Goal: Check status: Check status

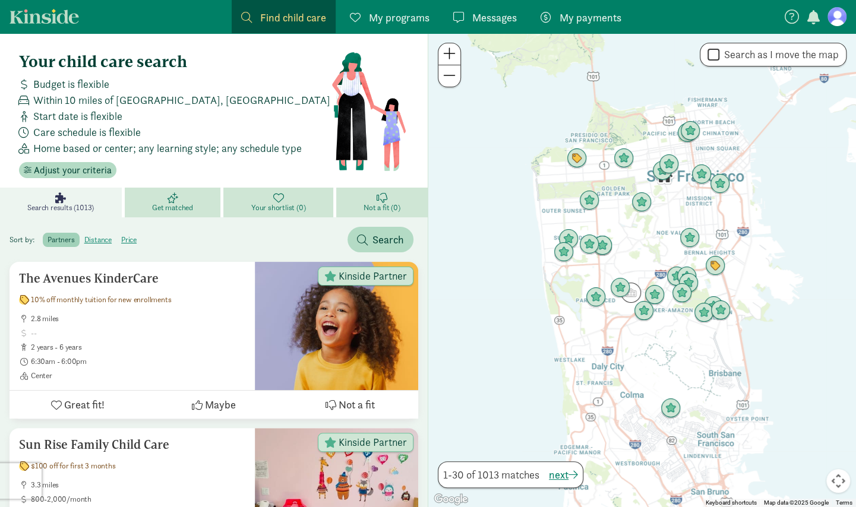
click at [415, 24] on span "My programs" at bounding box center [399, 18] width 61 height 16
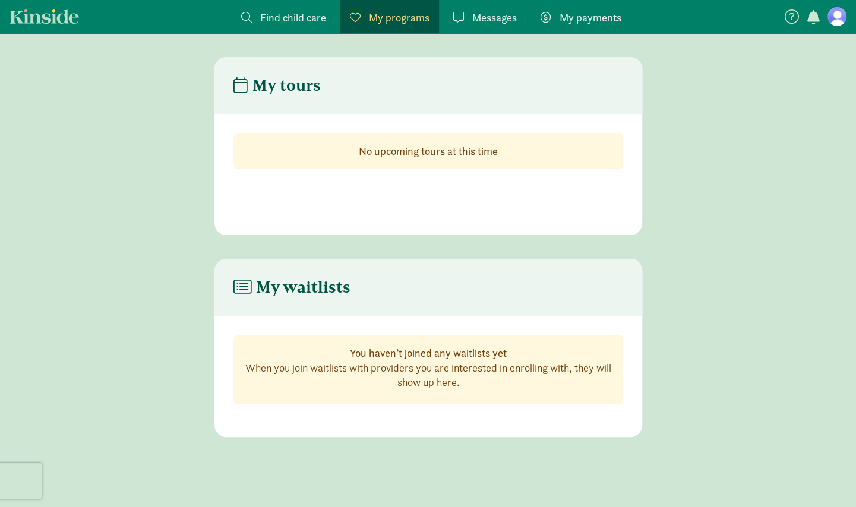
click at [605, 17] on span "My payments" at bounding box center [591, 18] width 62 height 16
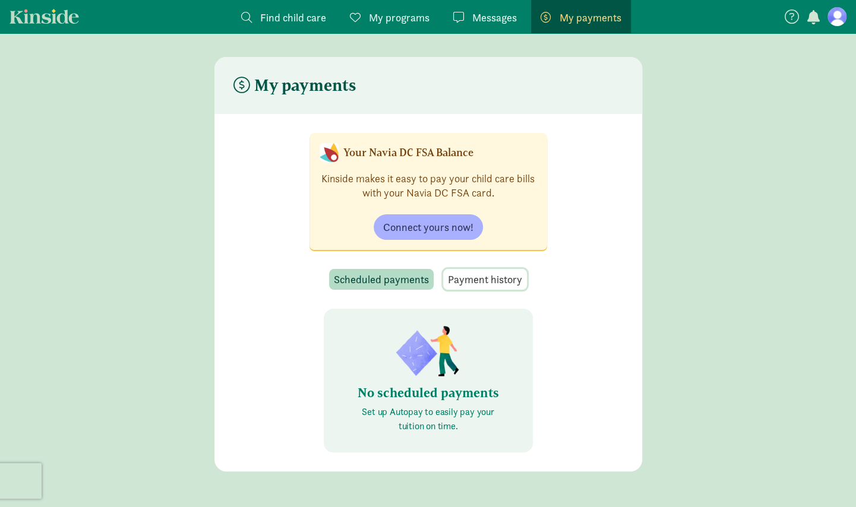
click at [506, 281] on span "Payment history" at bounding box center [485, 279] width 74 height 16
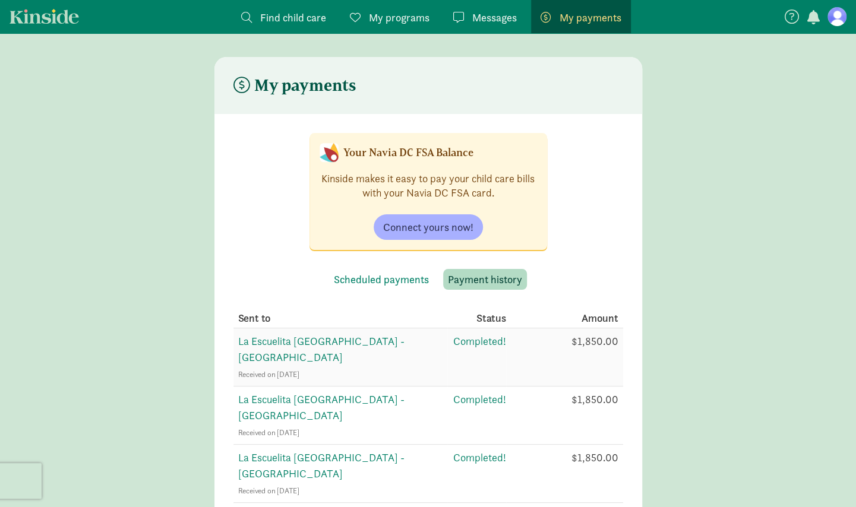
click at [405, 344] on span "La Escuelita [GEOGRAPHIC_DATA] - [GEOGRAPHIC_DATA]" at bounding box center [321, 349] width 166 height 30
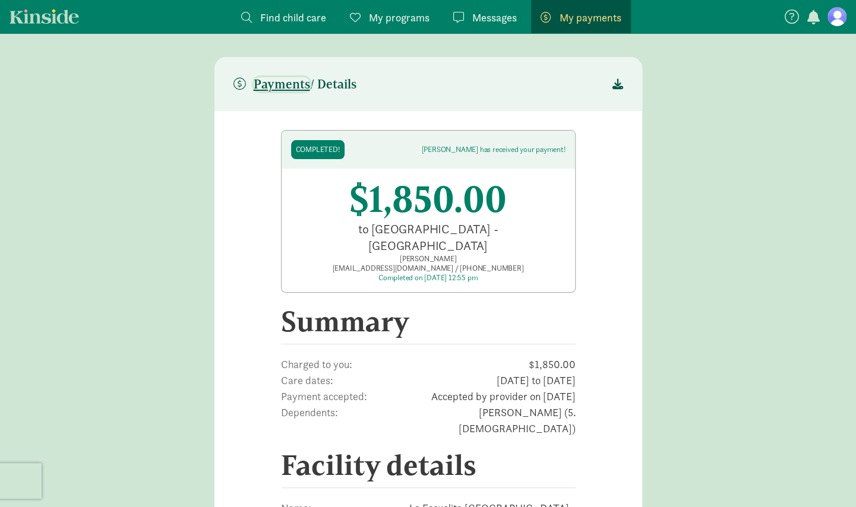
click at [285, 88] on span "Payments" at bounding box center [282, 84] width 56 height 14
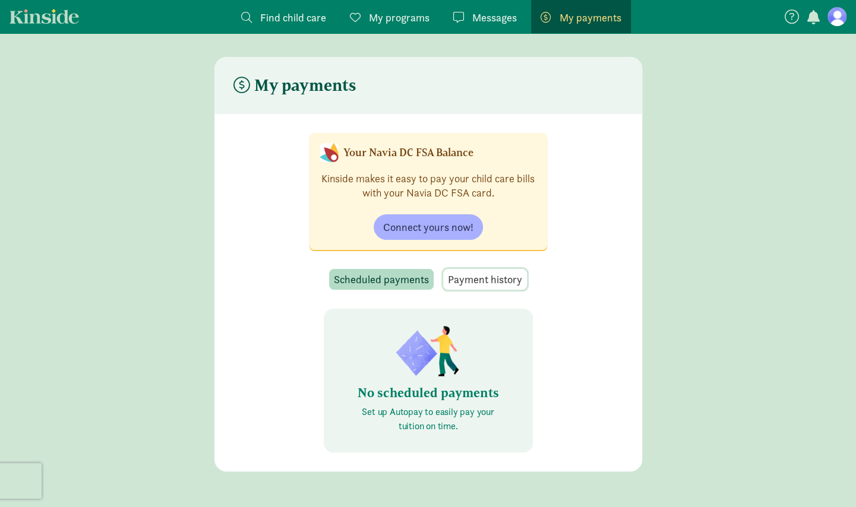
click at [461, 277] on span "Payment history" at bounding box center [485, 279] width 74 height 16
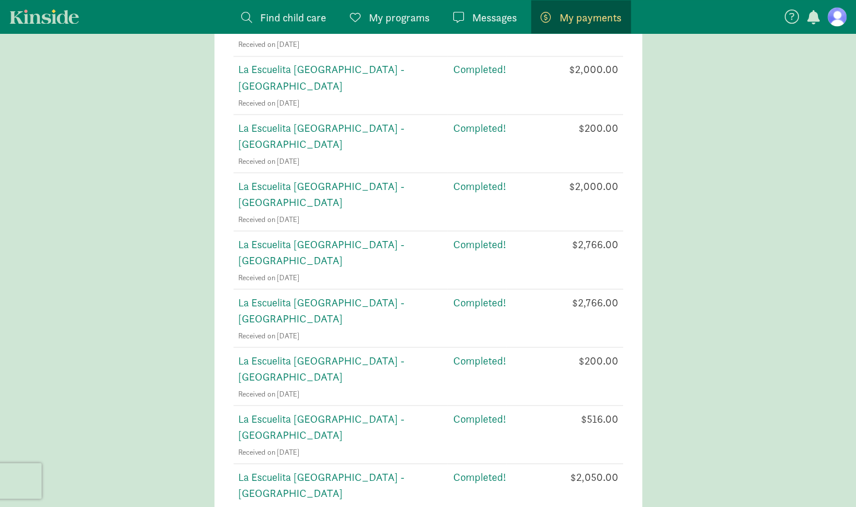
scroll to position [1632, 0]
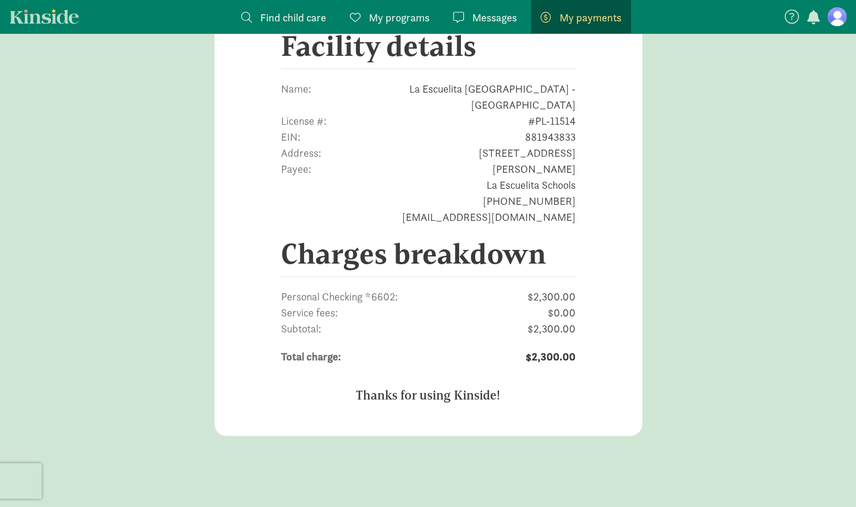
scroll to position [368, 0]
